Goal: Task Accomplishment & Management: Use online tool/utility

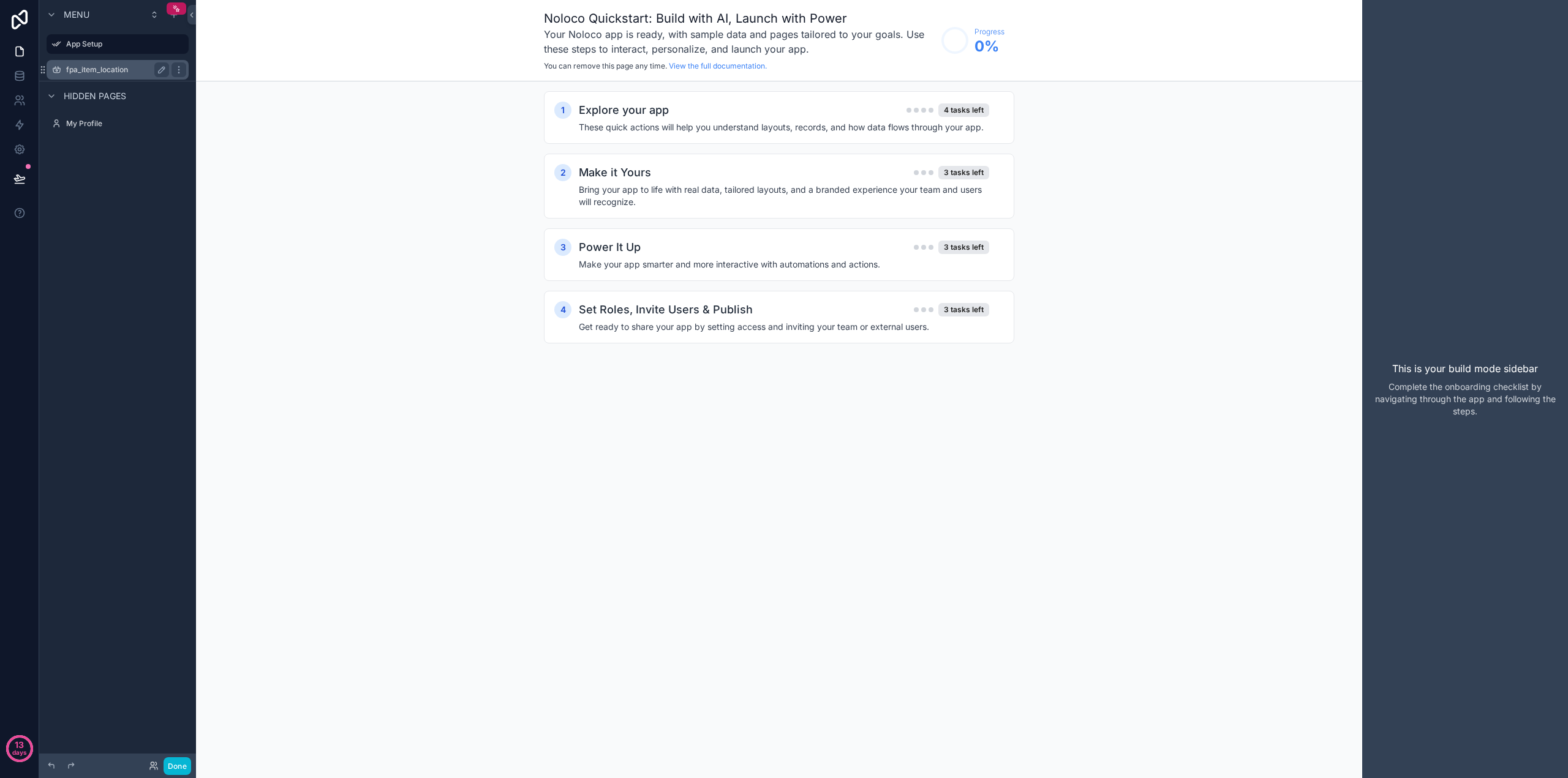
click at [109, 66] on label "fpa_item_location" at bounding box center [115, 69] width 98 height 10
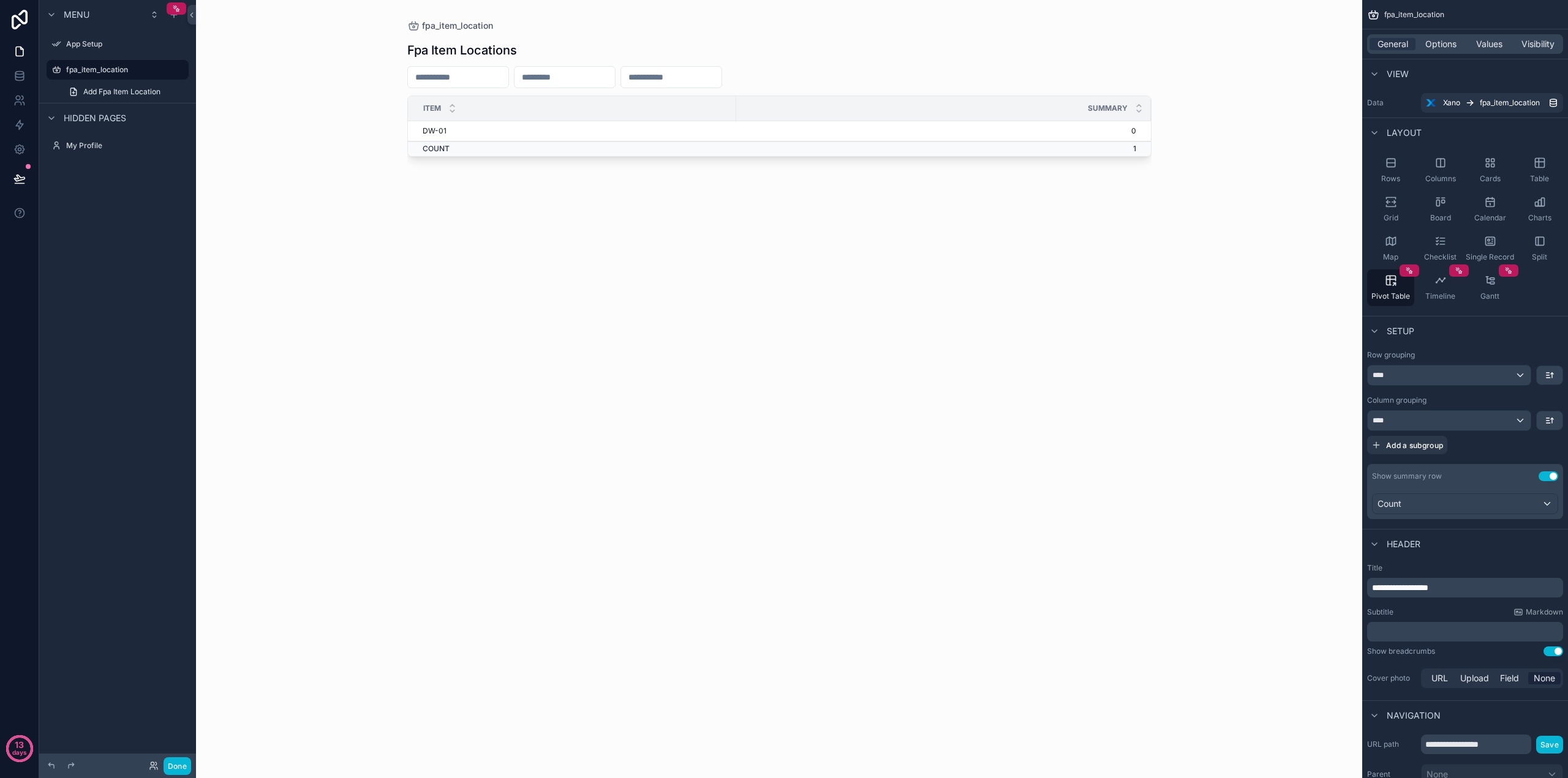
click at [574, 74] on div "scrollable content" at bounding box center [779, 381] width 783 height 763
click at [469, 135] on td "DW-01" at bounding box center [572, 131] width 328 height 20
drag, startPoint x: 496, startPoint y: 262, endPoint x: 542, endPoint y: 261, distance: 46.0
click at [499, 265] on div "Fpa Item Locations item Summary DW-01 0 COUNT 1" at bounding box center [779, 397] width 744 height 731
click at [1242, 229] on div "fpa_item_location Fpa Item Locations item Summary DW-01 0 COUNT 1" at bounding box center [778, 389] width 1166 height 778
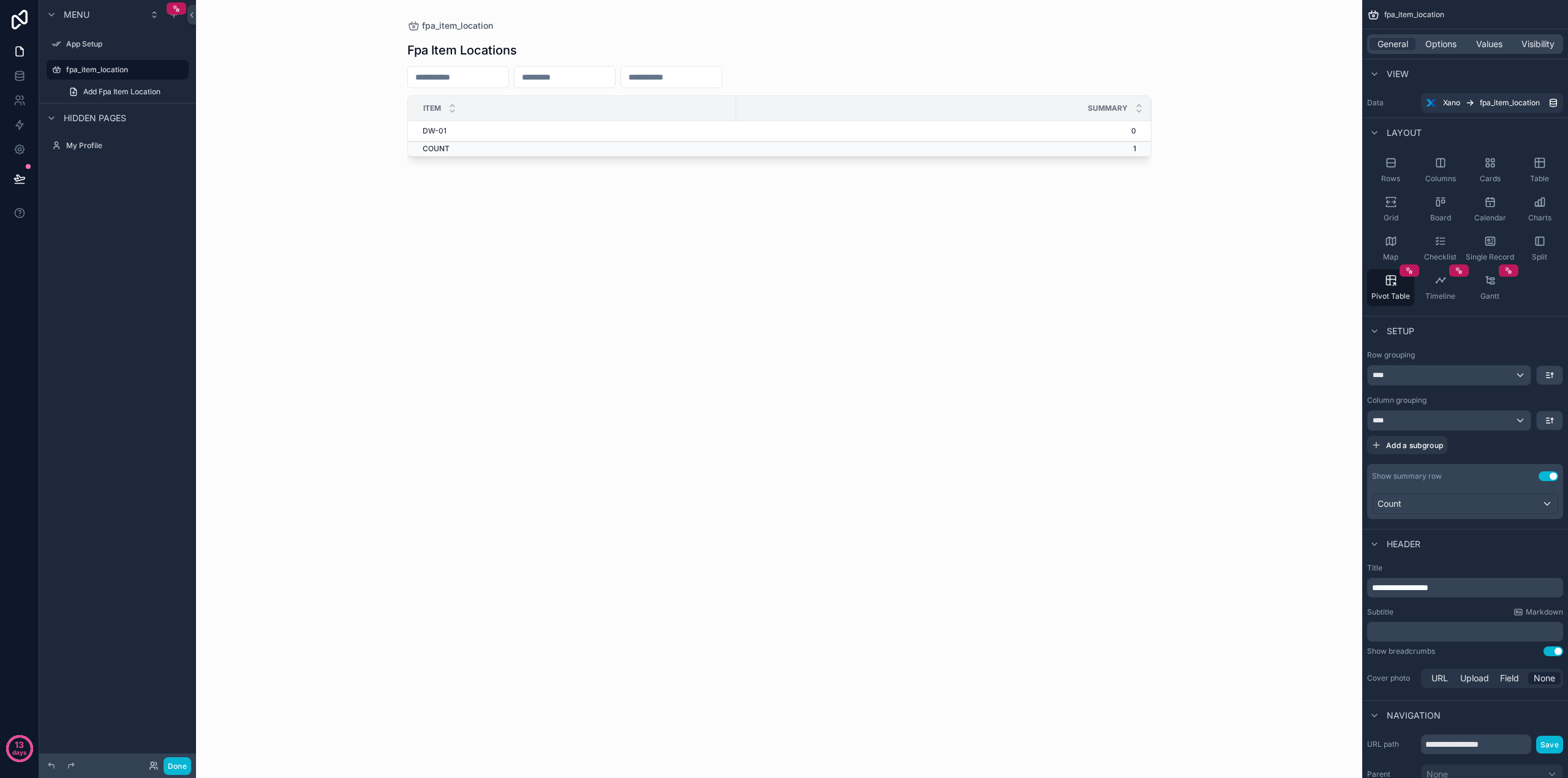
drag, startPoint x: 1087, startPoint y: 220, endPoint x: 1098, endPoint y: 210, distance: 14.9
click at [1085, 221] on div "Fpa Item Locations item Summary DW-01 0 COUNT 1" at bounding box center [779, 397] width 744 height 731
click at [566, 77] on input "scrollable content" at bounding box center [564, 76] width 100 height 17
drag, startPoint x: 370, startPoint y: 285, endPoint x: 315, endPoint y: 271, distance: 56.8
click at [372, 286] on div "fpa_item_location Fpa Item Locations item Summary DW-01 0 COUNT 1" at bounding box center [778, 389] width 1166 height 778
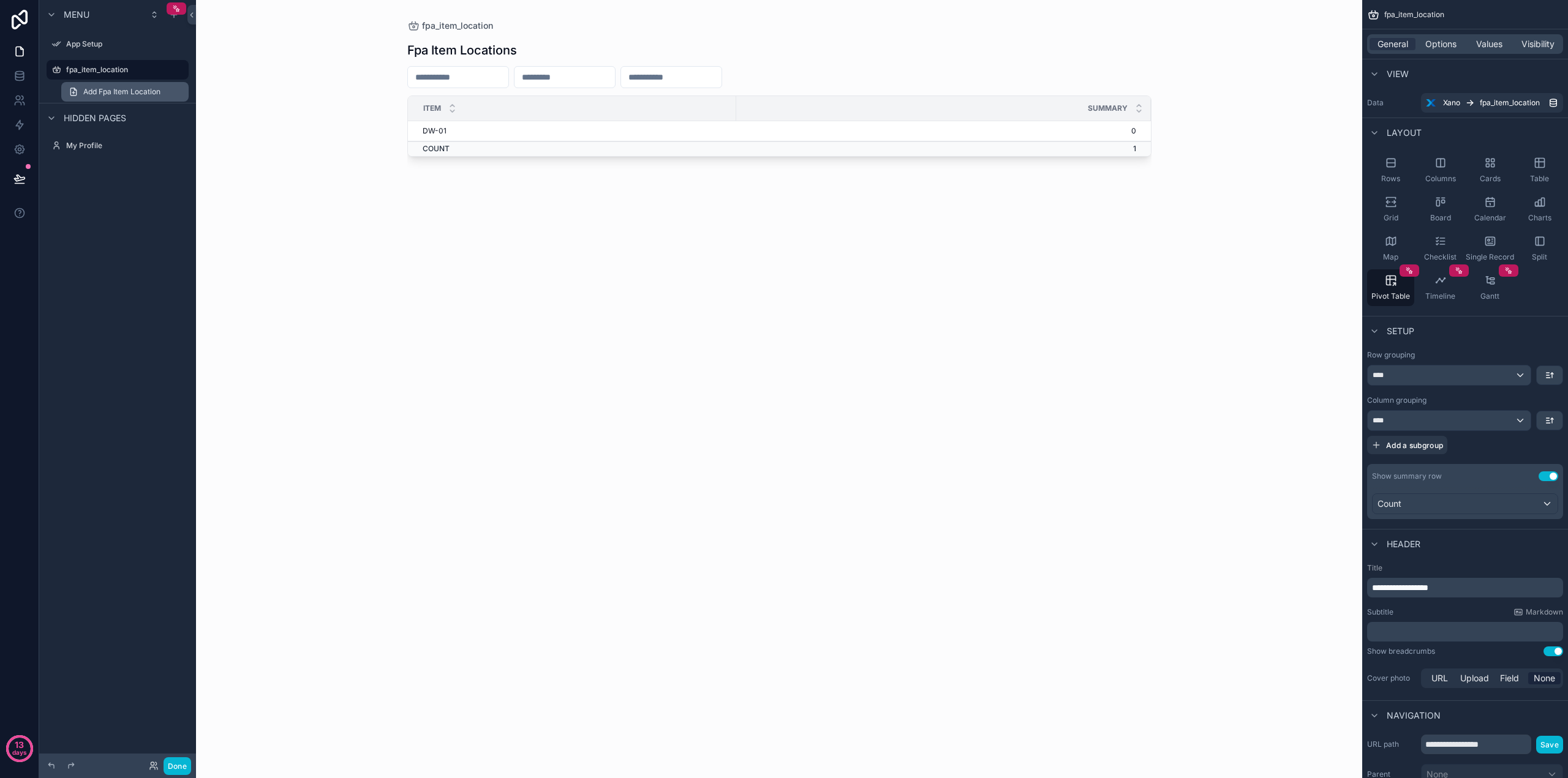
click at [127, 92] on span "Add Fpa Item Location" at bounding box center [122, 92] width 77 height 10
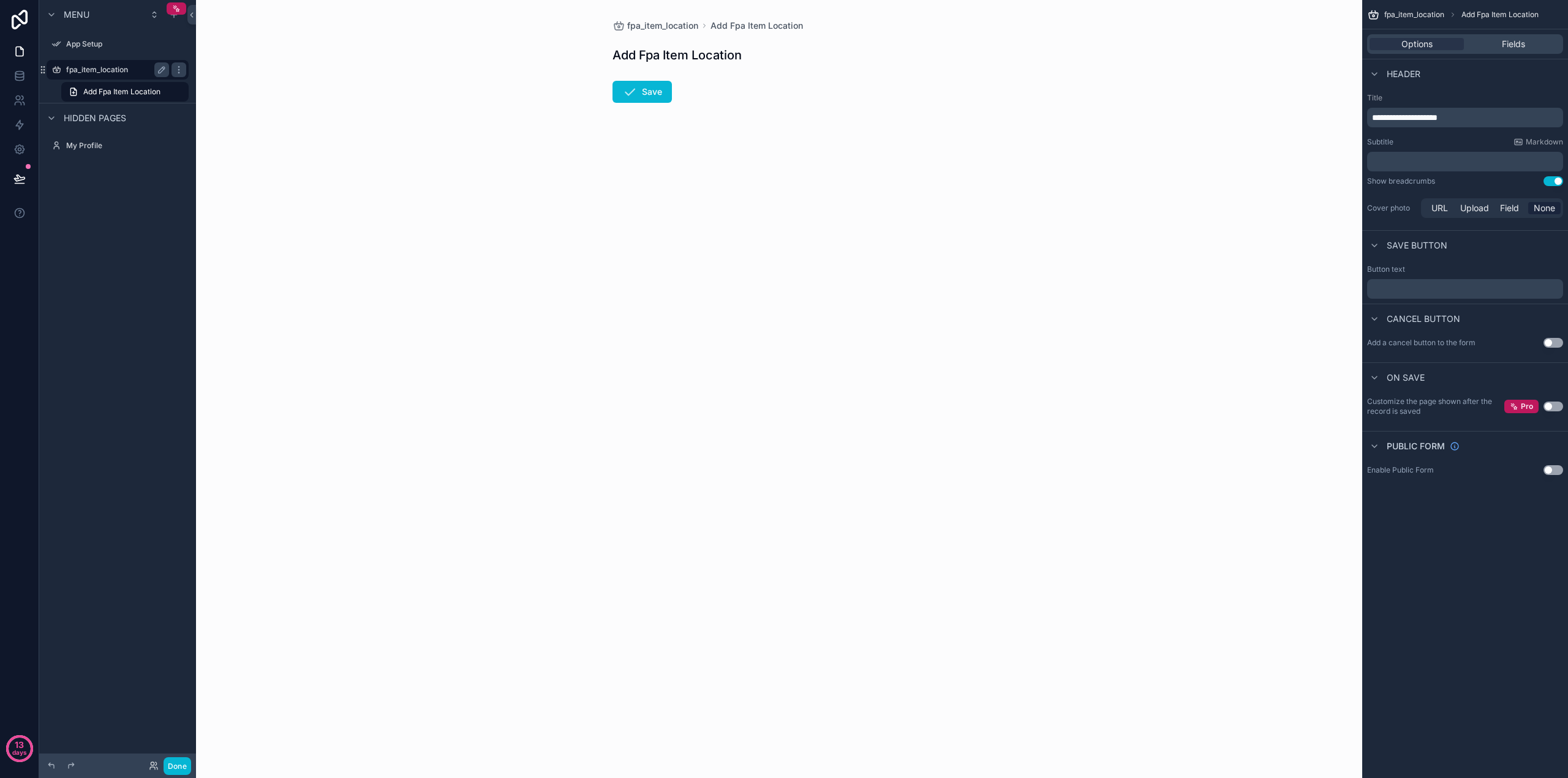
click at [98, 73] on label "fpa_item_location" at bounding box center [115, 69] width 98 height 10
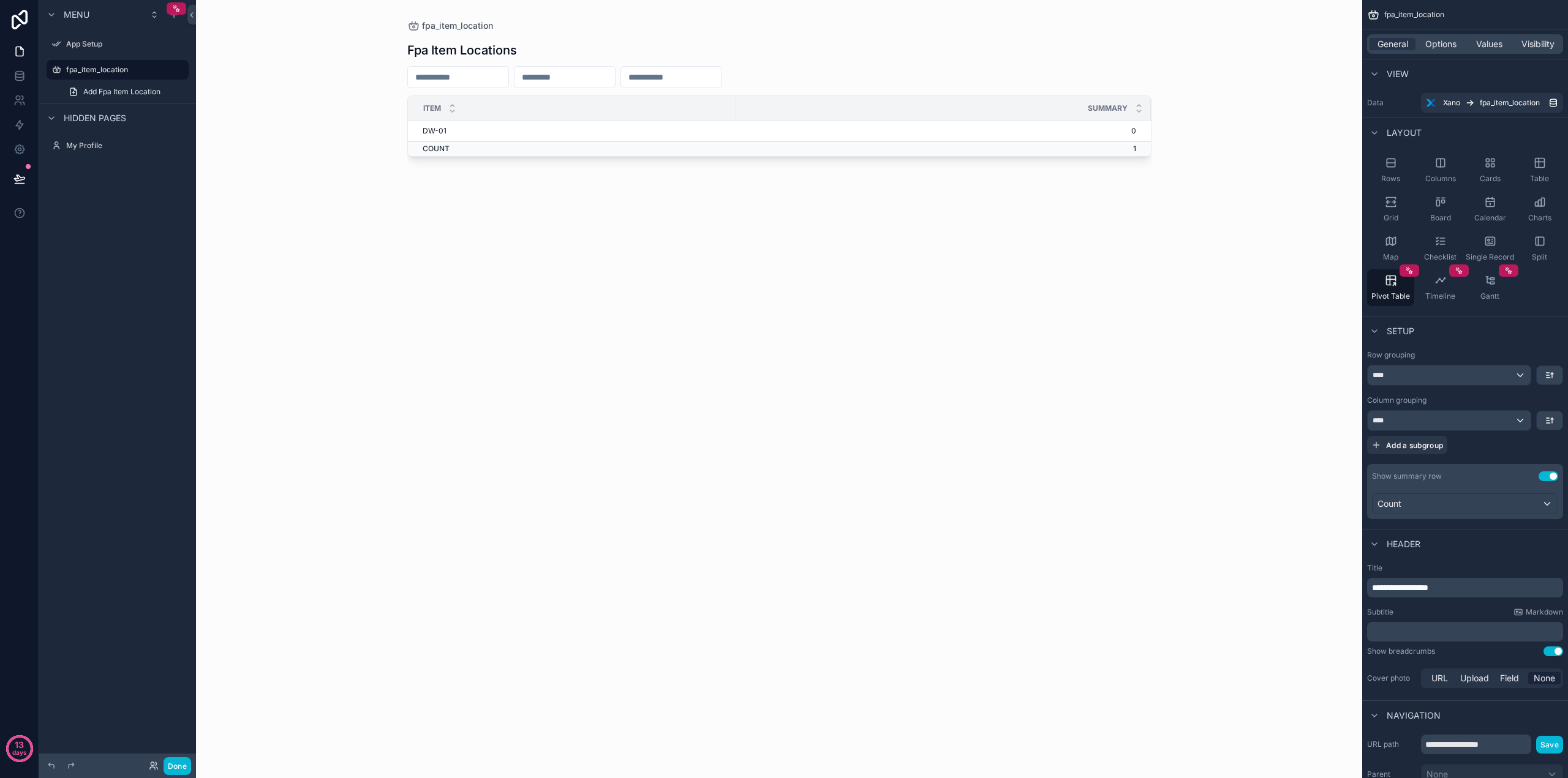
drag, startPoint x: 90, startPoint y: 90, endPoint x: 289, endPoint y: 30, distance: 207.8
click at [289, 30] on div "fpa_item_location Fpa Item Locations item Summary DW-01 0 COUNT 1" at bounding box center [778, 389] width 1166 height 778
click at [614, 80] on input "scrollable content" at bounding box center [564, 76] width 100 height 17
click at [763, 61] on div "Fpa Item Locations item Summary DW-01 0 COUNT 1" at bounding box center [779, 397] width 744 height 731
click at [721, 72] on input "scrollable content" at bounding box center [671, 76] width 100 height 17
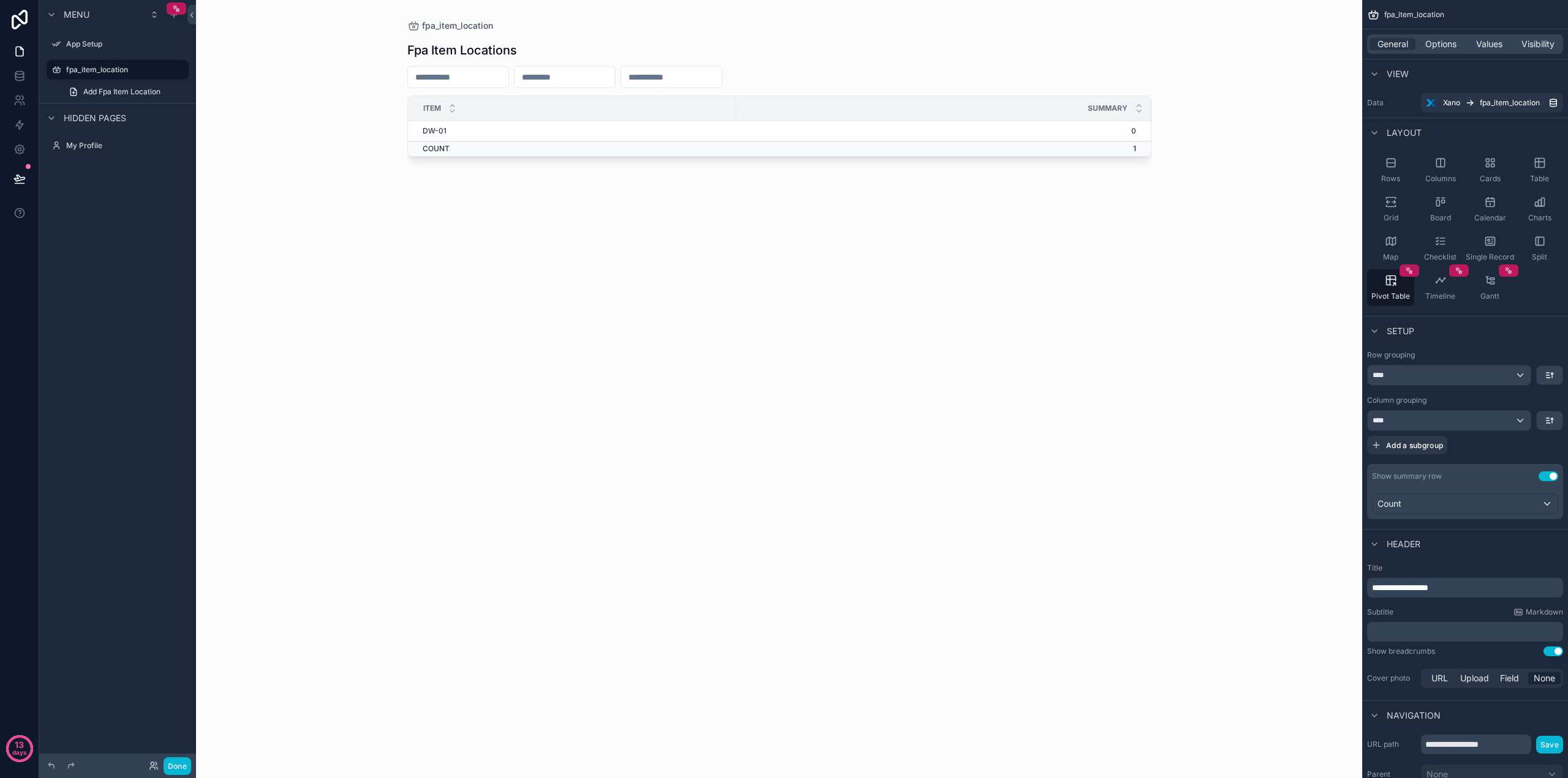
click at [1131, 300] on div "Fpa Item Locations item Summary DW-01 0 COUNT 1" at bounding box center [779, 397] width 744 height 731
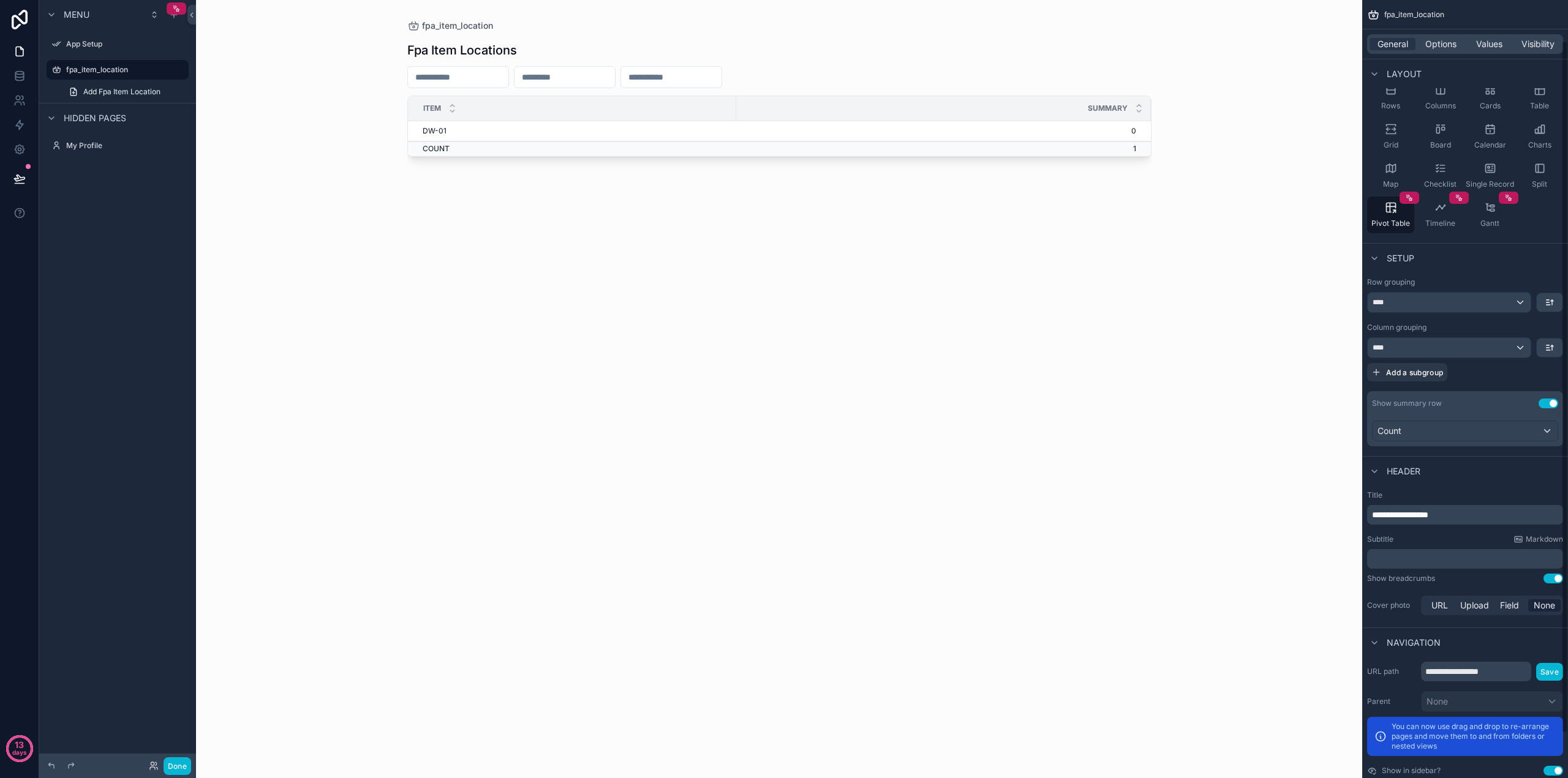
scroll to position [95, 0]
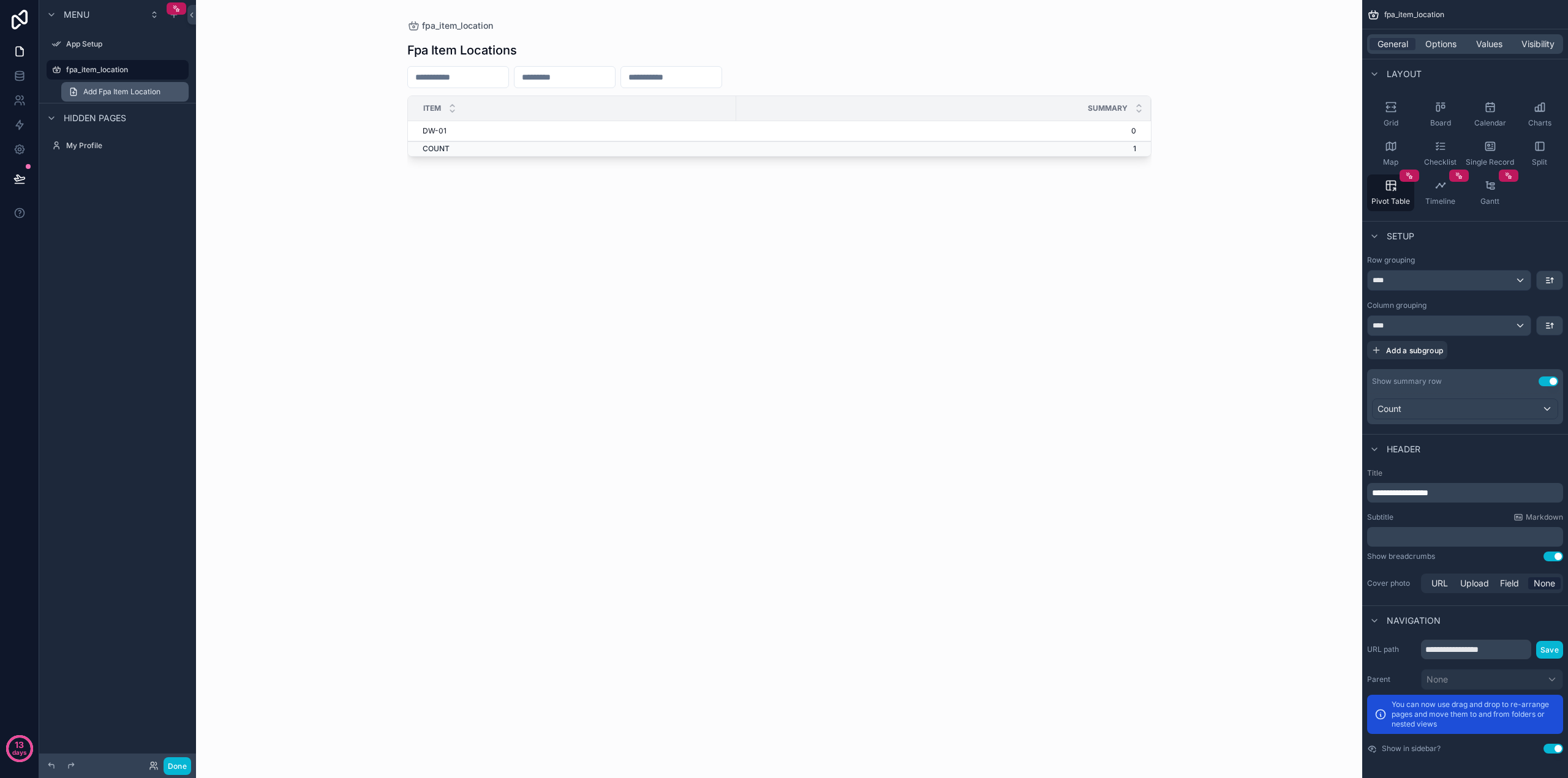
click at [108, 90] on span "Add Fpa Item Location" at bounding box center [122, 92] width 77 height 10
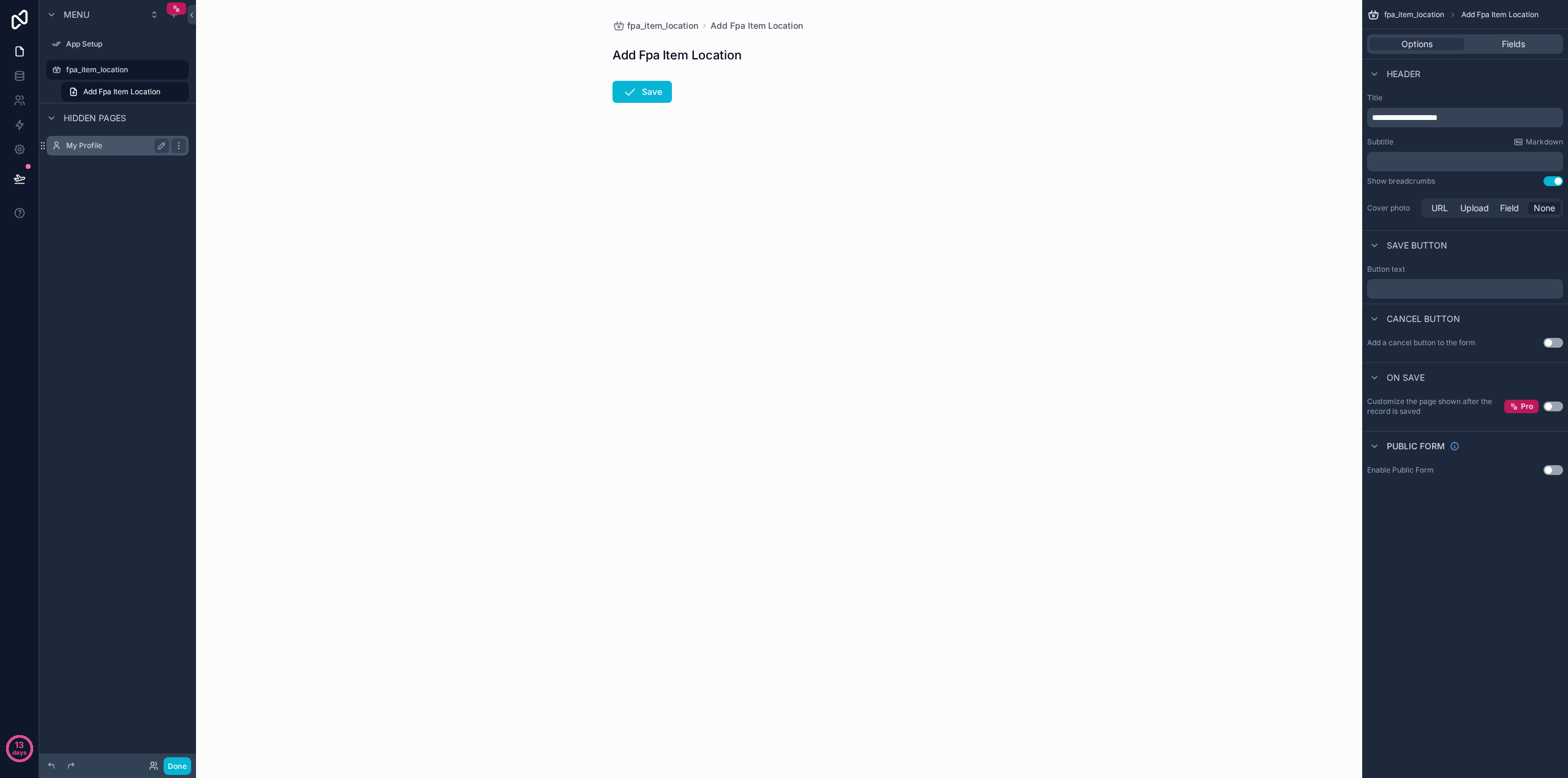
click at [79, 151] on div "My Profile" at bounding box center [118, 145] width 103 height 15
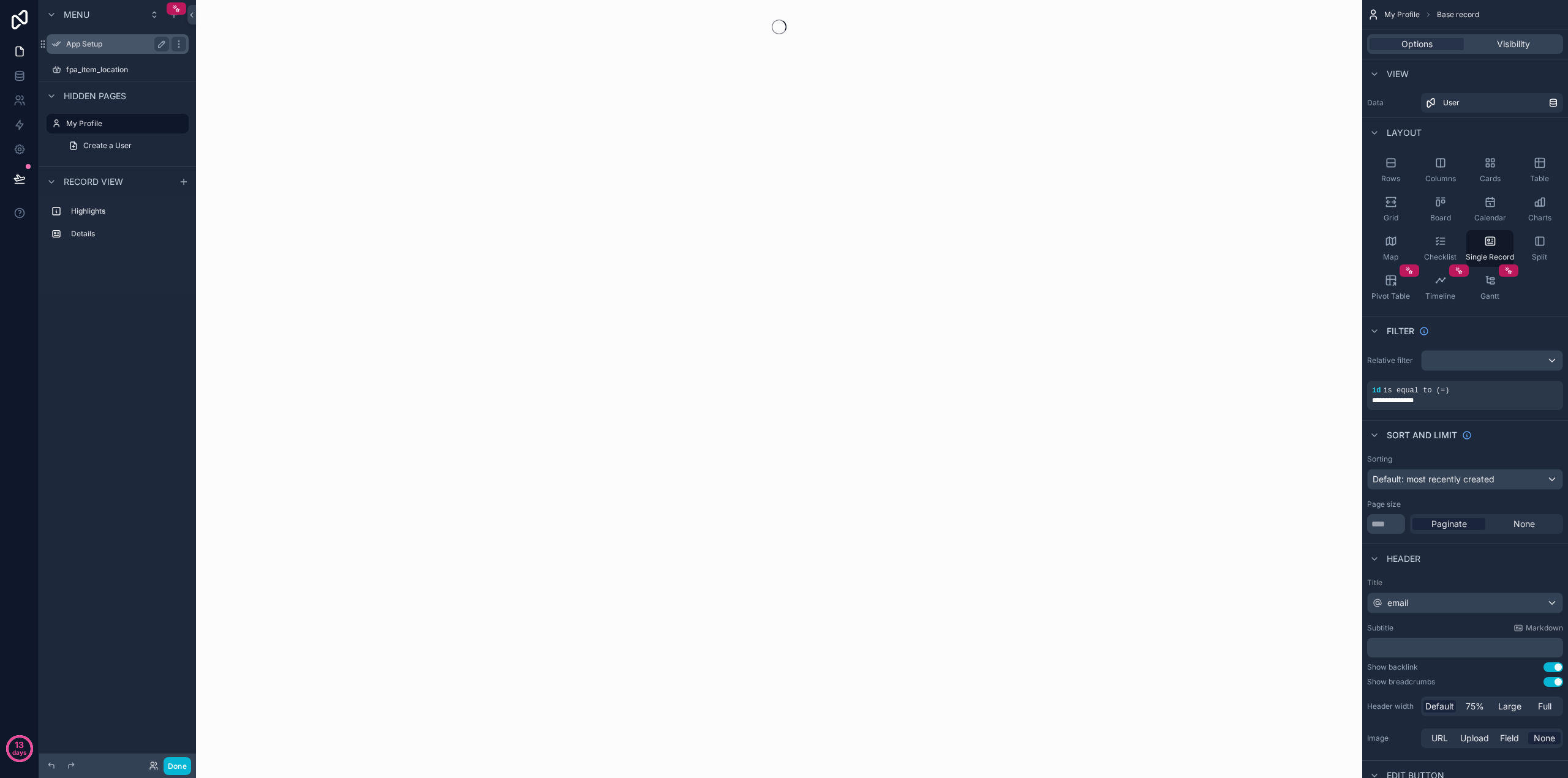
click at [85, 47] on label "App Setup" at bounding box center [115, 44] width 98 height 10
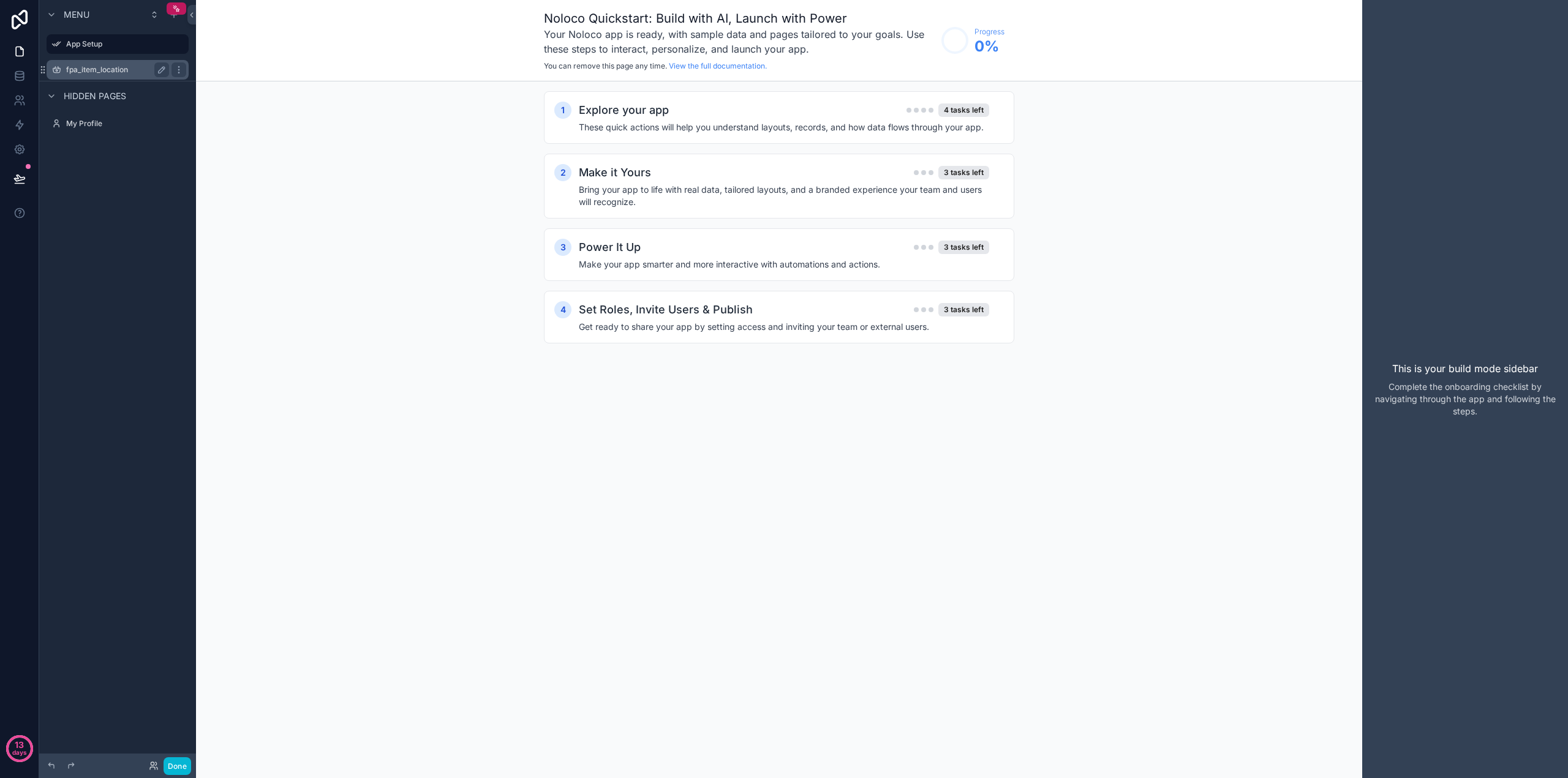
click at [103, 61] on div "fpa_item_location" at bounding box center [117, 69] width 137 height 20
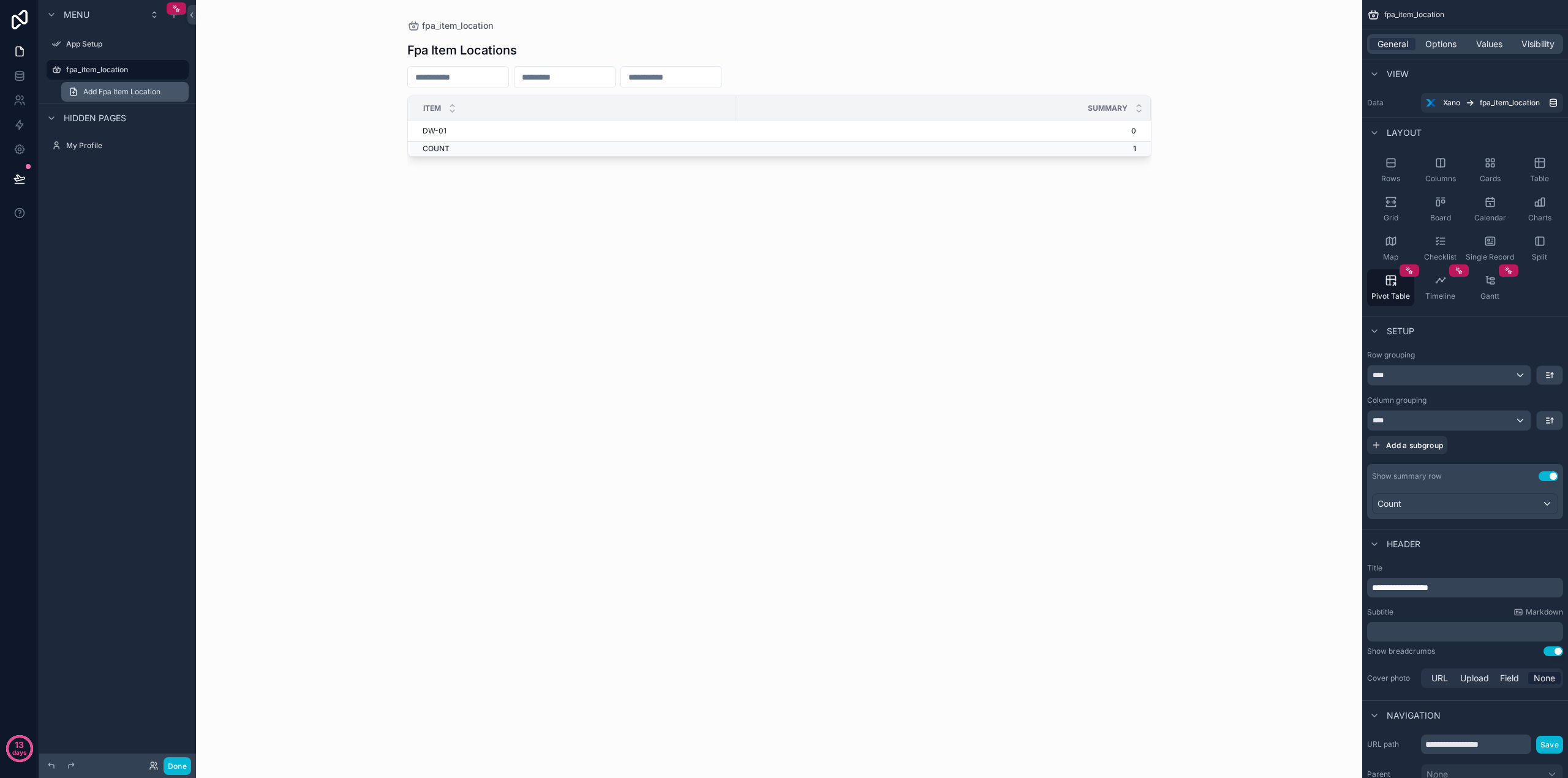
click at [96, 92] on span "Add Fpa Item Location" at bounding box center [122, 92] width 77 height 10
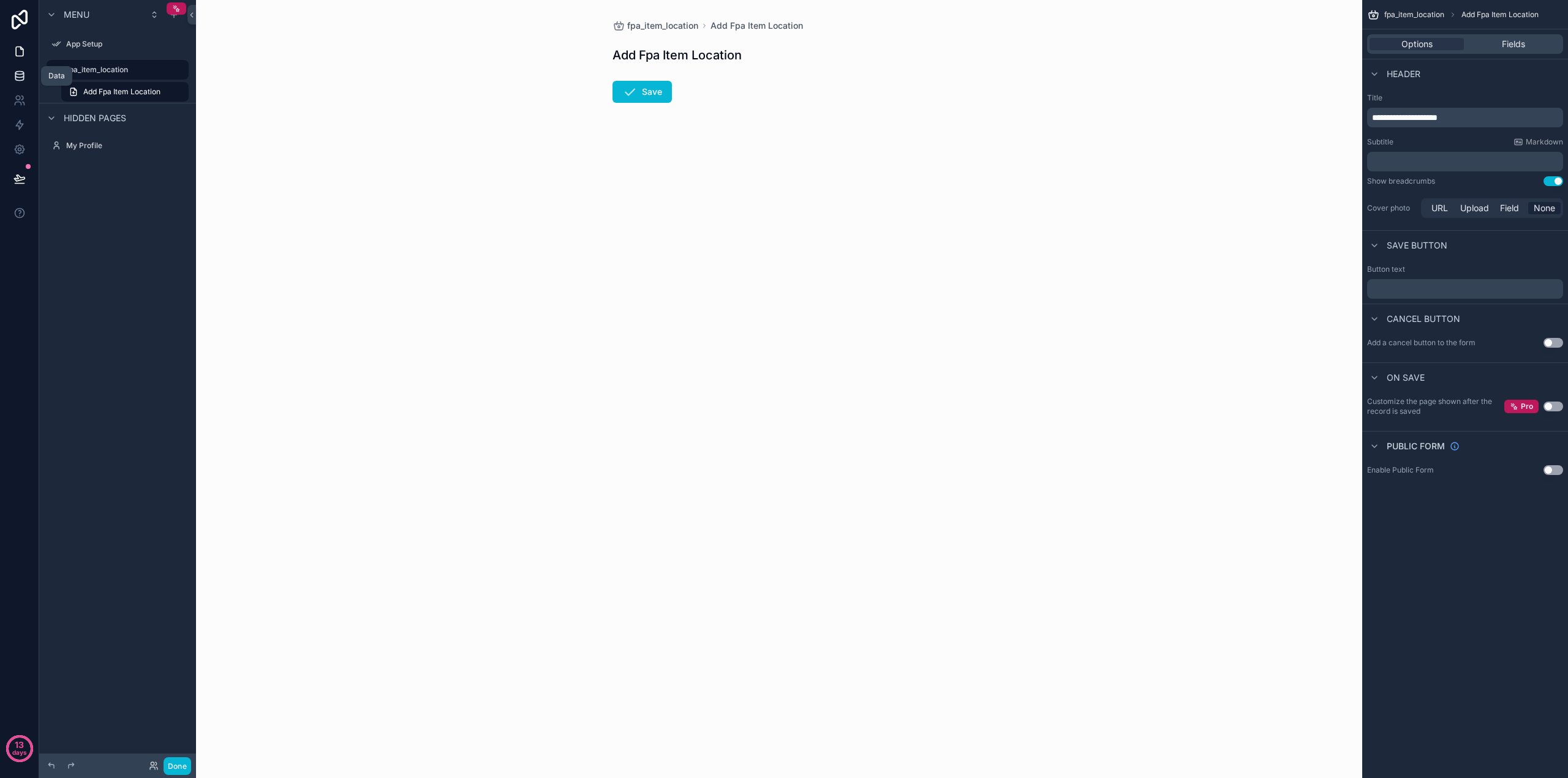
click at [0, 71] on link at bounding box center [19, 75] width 39 height 25
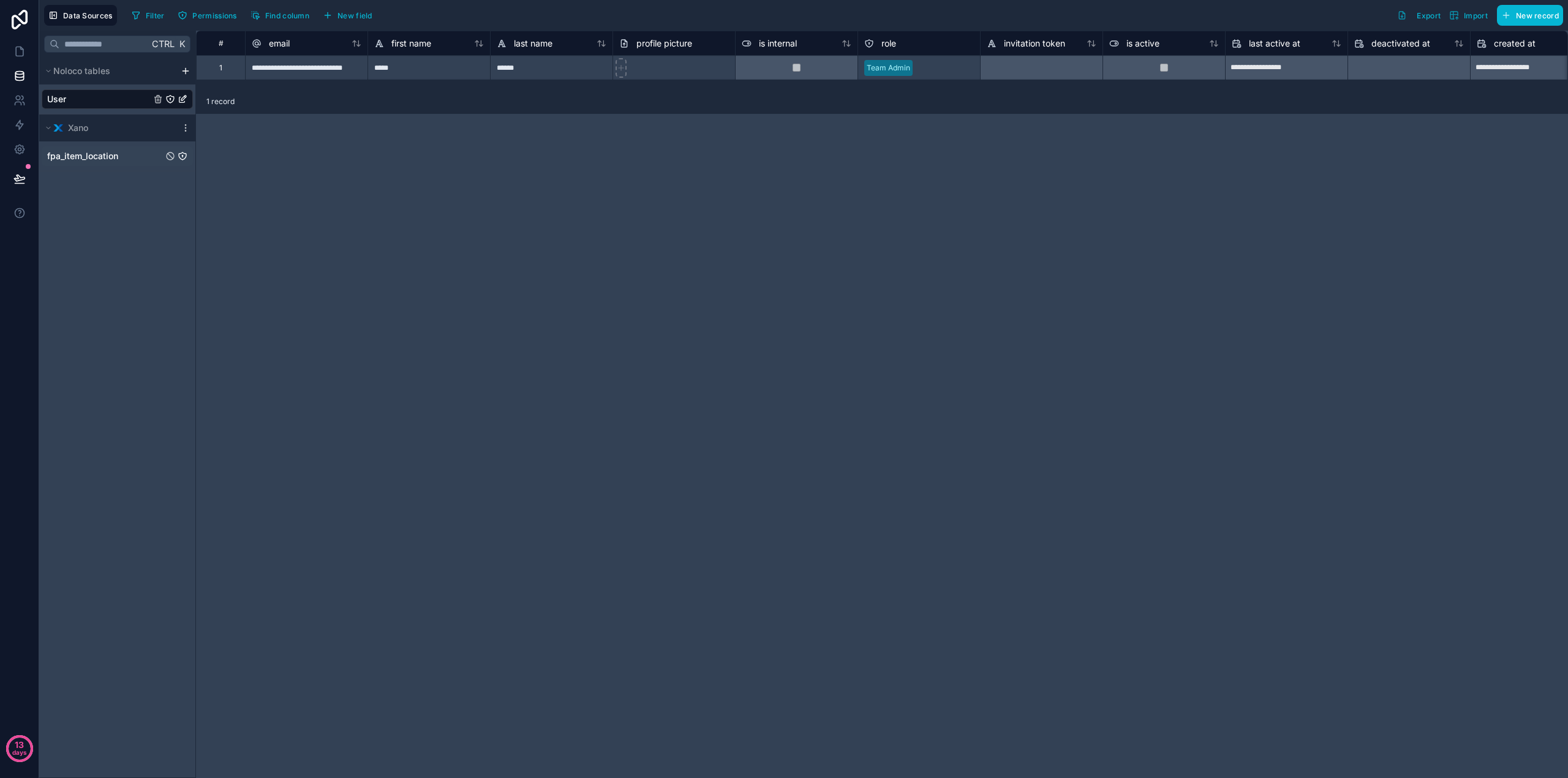
drag, startPoint x: 100, startPoint y: 169, endPoint x: 94, endPoint y: 160, distance: 10.8
click at [96, 166] on div "fpa_item_location" at bounding box center [116, 157] width 156 height 30
click at [94, 159] on span "fpa_item_location" at bounding box center [83, 156] width 71 height 12
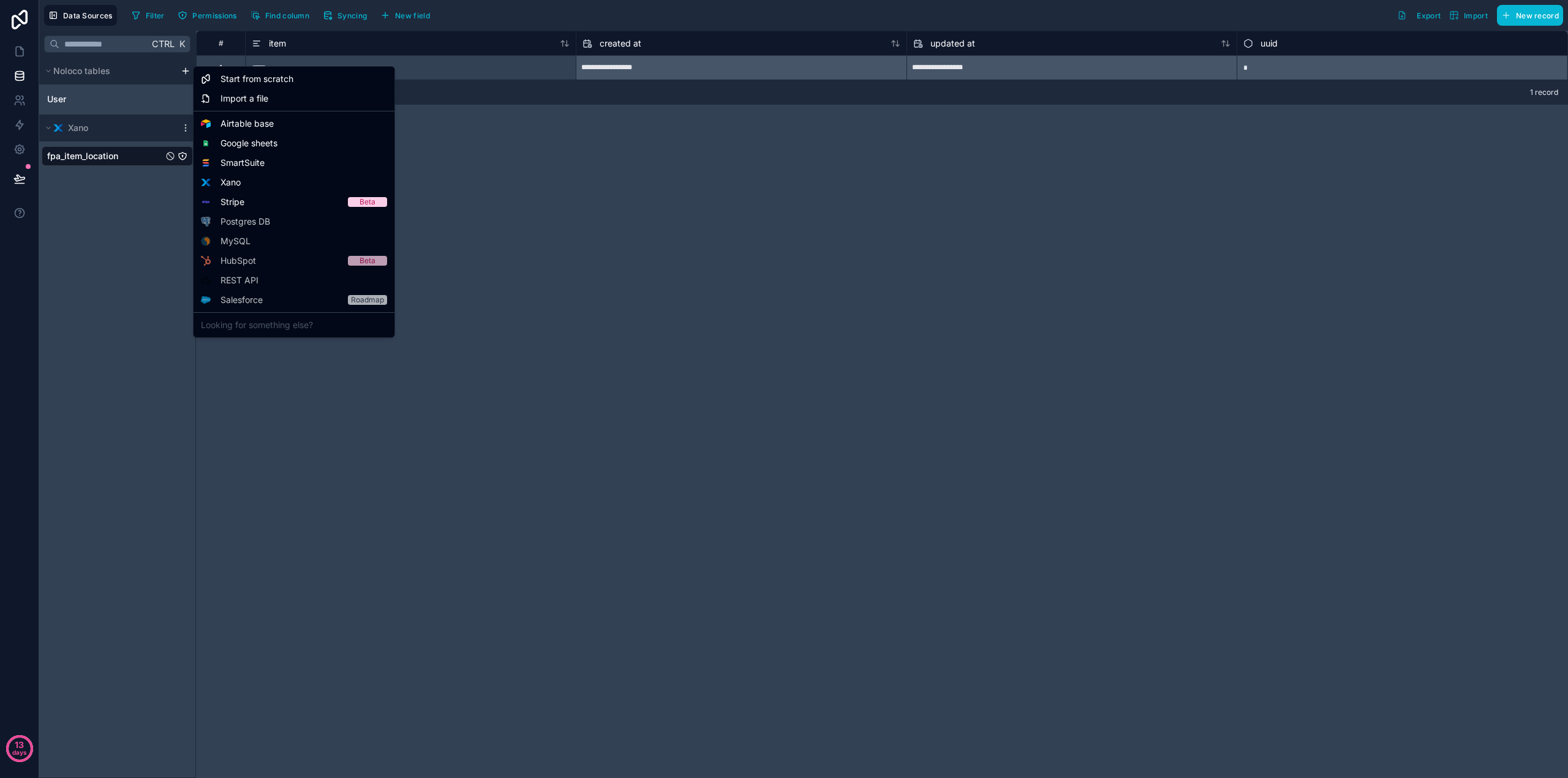
click at [184, 71] on html "**********" at bounding box center [784, 389] width 1568 height 778
drag, startPoint x: 231, startPoint y: 180, endPoint x: 244, endPoint y: 276, distance: 96.9
click at [244, 276] on div "Start from scratch Import a file Airtable base Google sheets SmartSuite Xano St…" at bounding box center [294, 202] width 202 height 272
click at [227, 281] on div "Enterprise" at bounding box center [293, 290] width 196 height 39
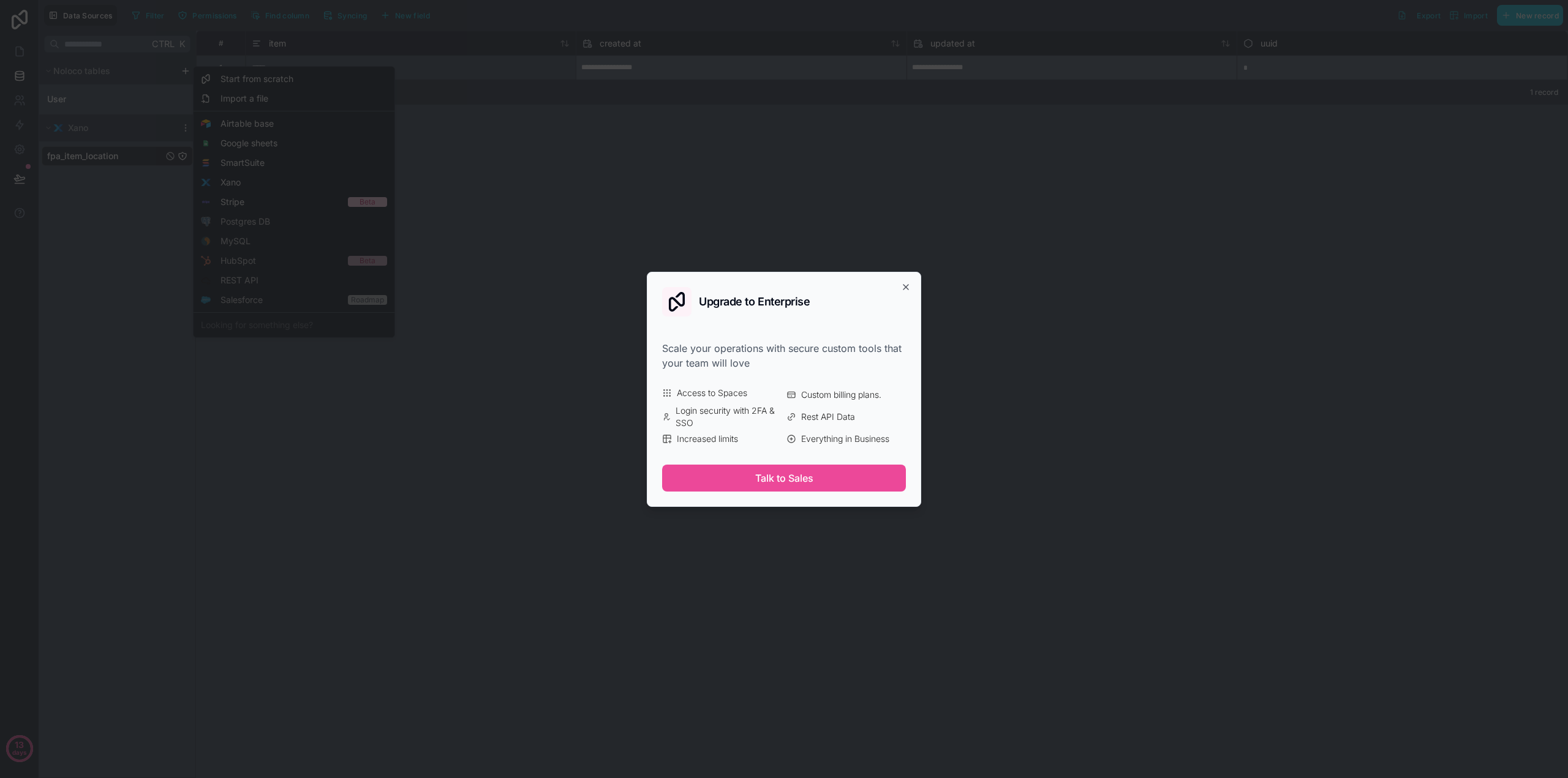
click at [899, 287] on div "Upgrade to Enterprise" at bounding box center [784, 302] width 244 height 30
click at [906, 285] on icon "button" at bounding box center [906, 287] width 10 height 10
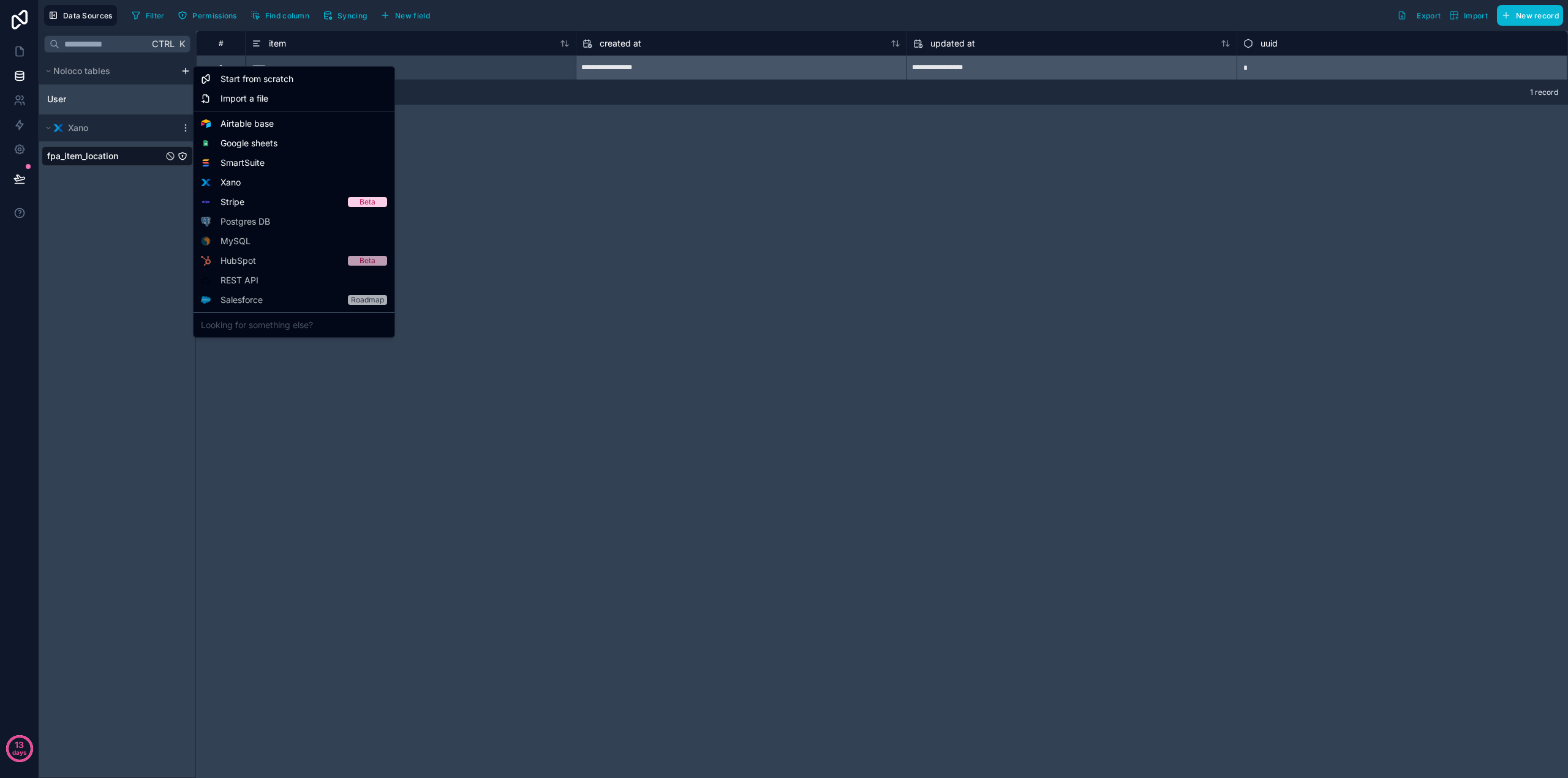
click at [135, 296] on html "**********" at bounding box center [784, 389] width 1568 height 778
